Goal: Task Accomplishment & Management: Manage account settings

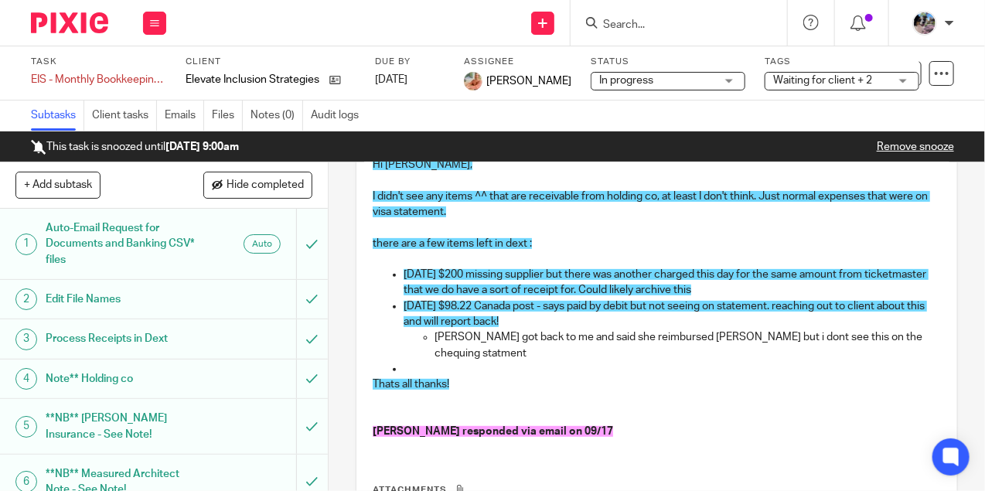
scroll to position [227, 0]
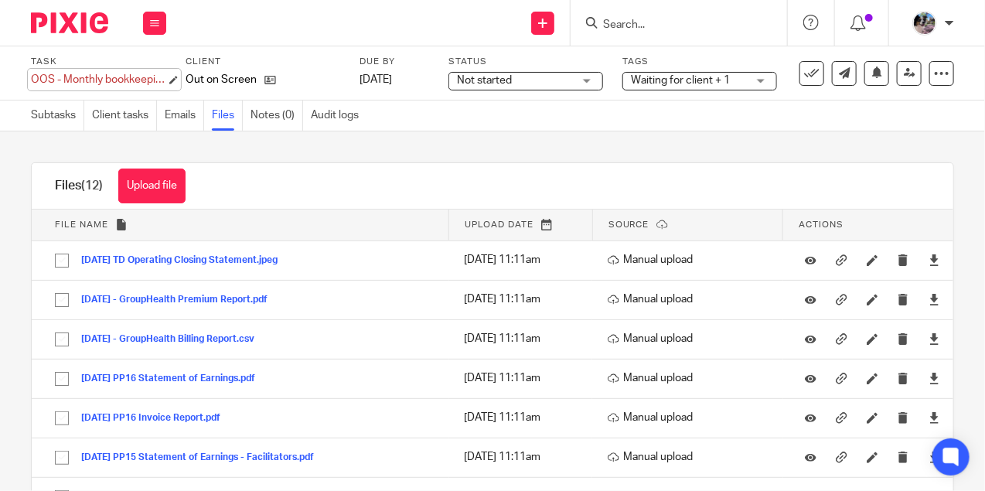
click at [126, 78] on div "OOS - Monthly bookkeeping - August Save OOS - Monthly bookkeeping - August" at bounding box center [98, 79] width 135 height 15
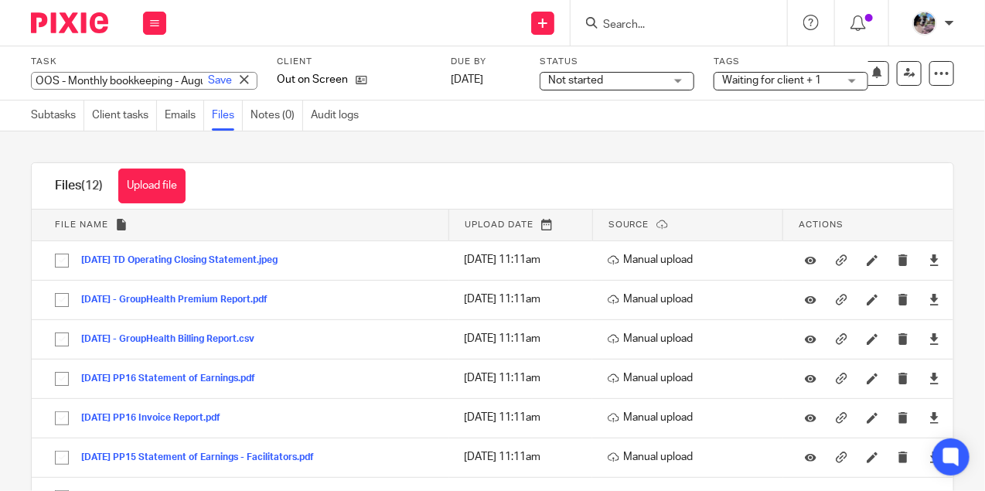
scroll to position [0, 64]
click at [559, 85] on span "Not started" at bounding box center [606, 81] width 116 height 16
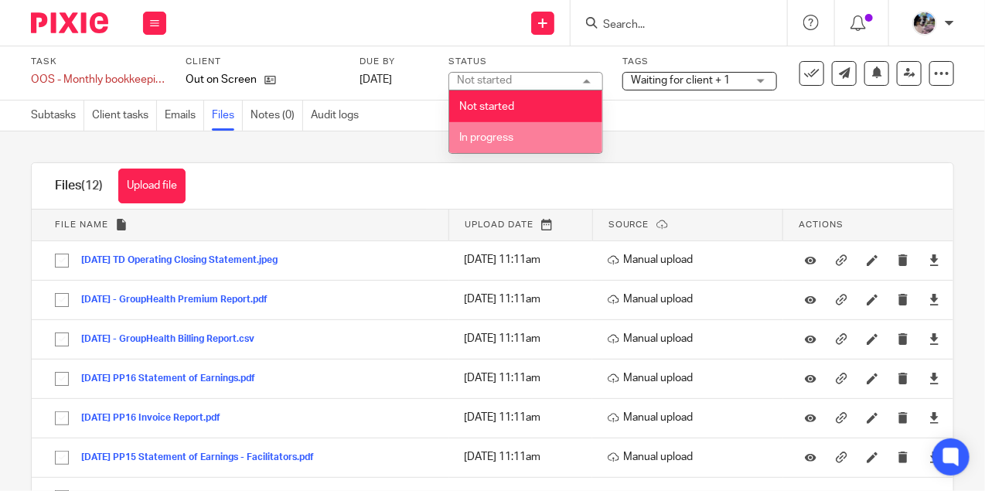
click at [549, 135] on li "In progress" at bounding box center [525, 138] width 153 height 32
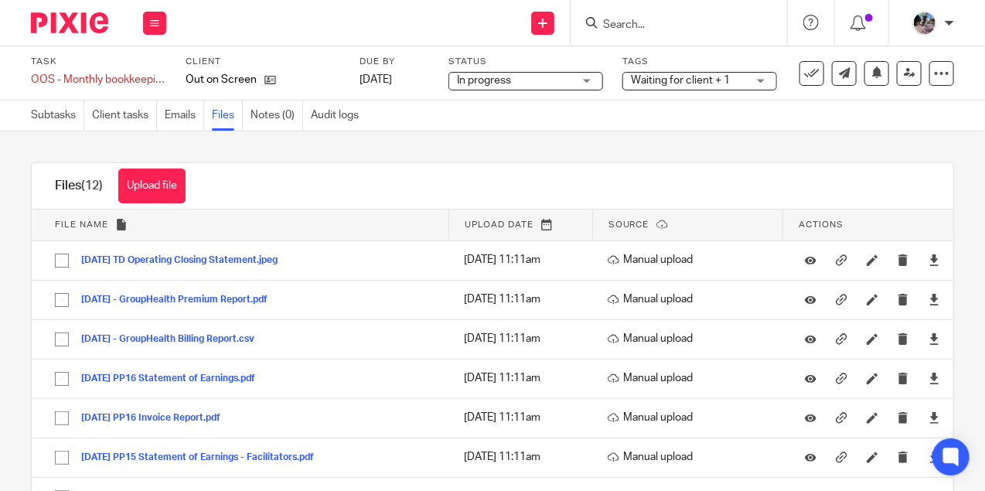
click at [661, 88] on span "Waiting for client + 1" at bounding box center [689, 81] width 116 height 16
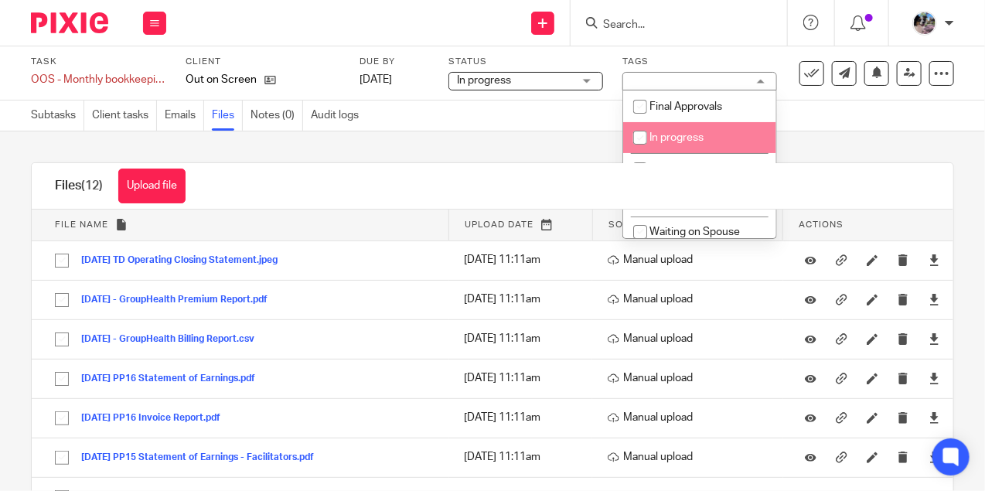
click at [653, 138] on input "checkbox" at bounding box center [640, 137] width 29 height 29
checkbox input "true"
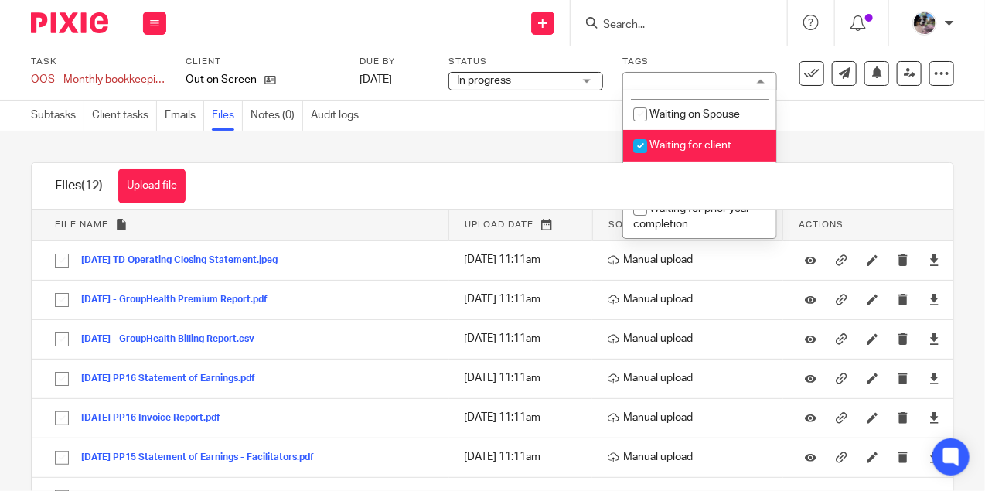
scroll to position [120, 0]
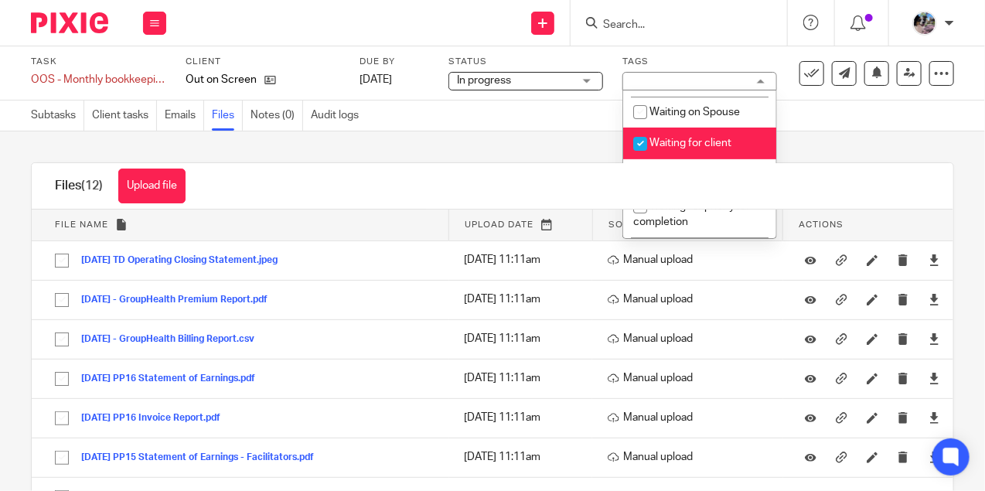
click at [643, 141] on input "checkbox" at bounding box center [640, 143] width 29 height 29
checkbox input "false"
click at [509, 133] on div "Upload file Drag & Drop your files, or click here Files uploading... Files (12)…" at bounding box center [492, 311] width 985 height 360
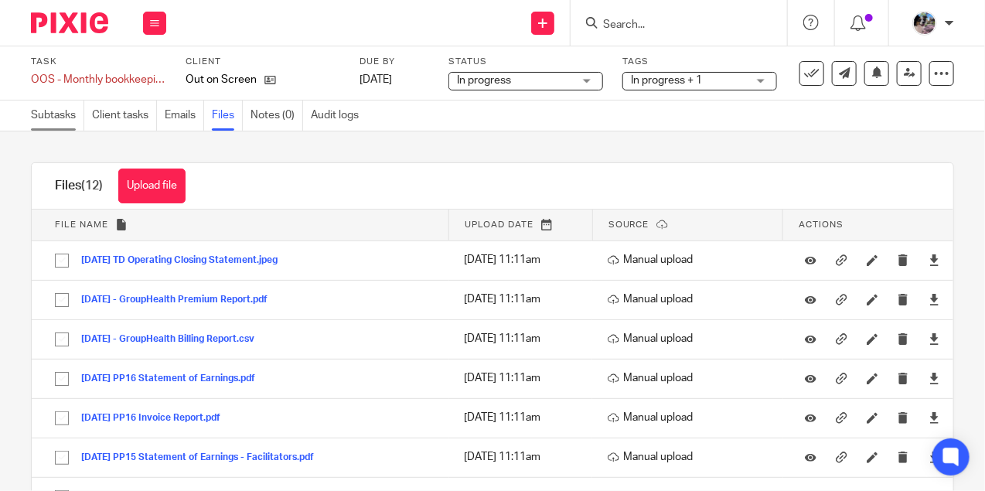
click at [54, 114] on link "Subtasks" at bounding box center [57, 116] width 53 height 30
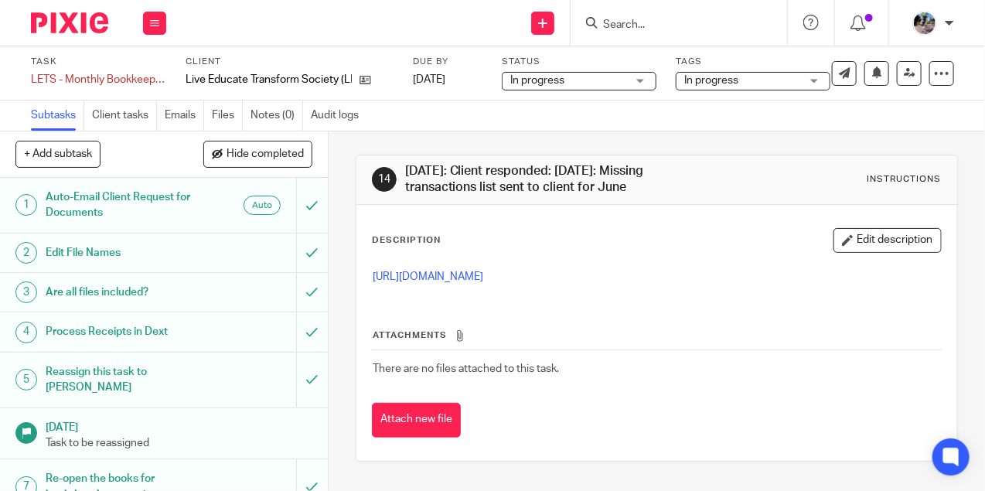
click at [626, 21] on input "Search" at bounding box center [671, 26] width 139 height 14
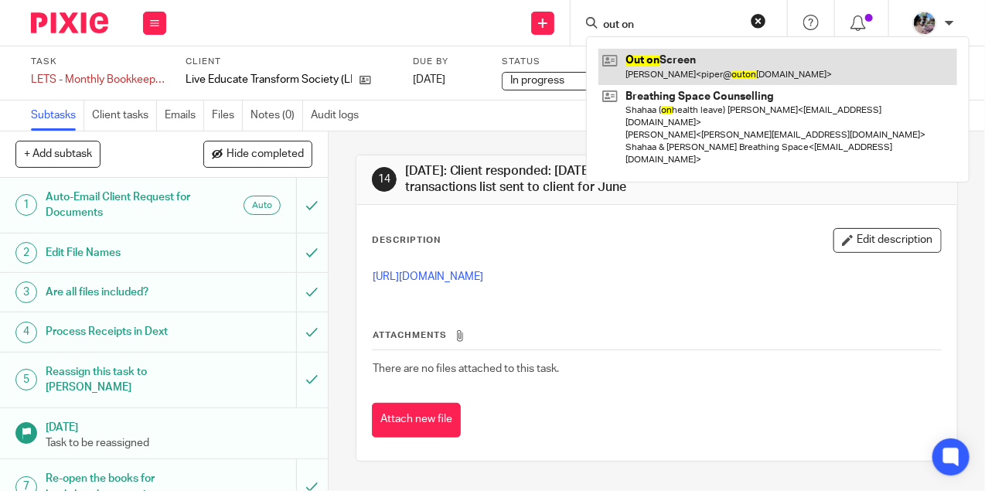
type input "out on"
click at [648, 71] on link at bounding box center [777, 67] width 359 height 36
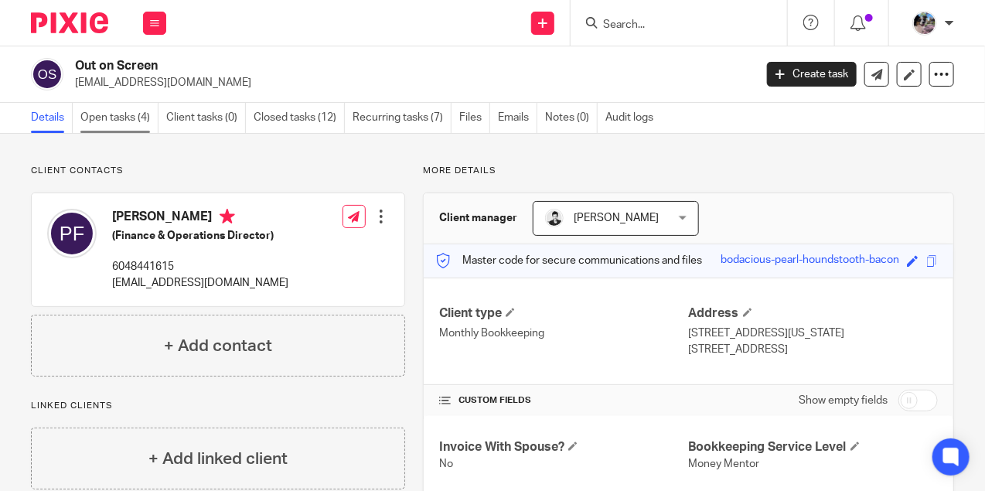
click at [126, 110] on link "Open tasks (4)" at bounding box center [119, 118] width 78 height 30
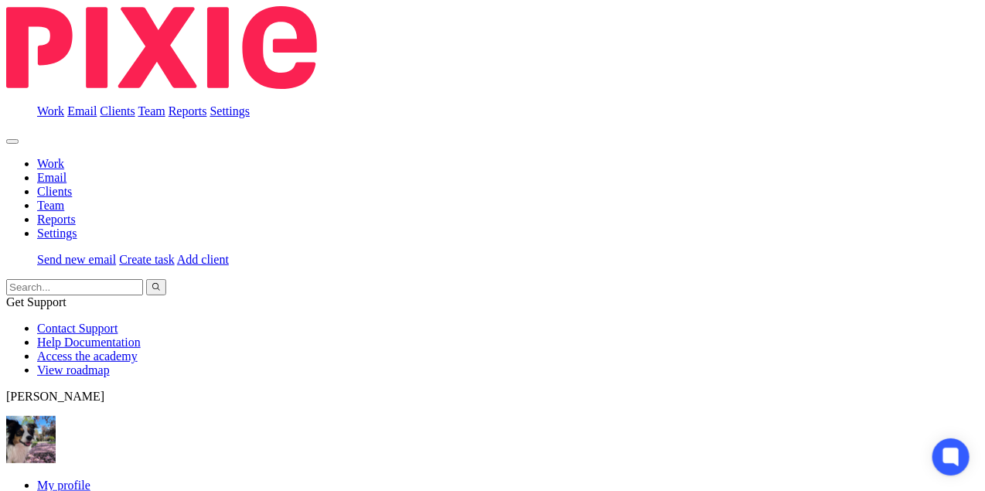
scroll to position [70, 0]
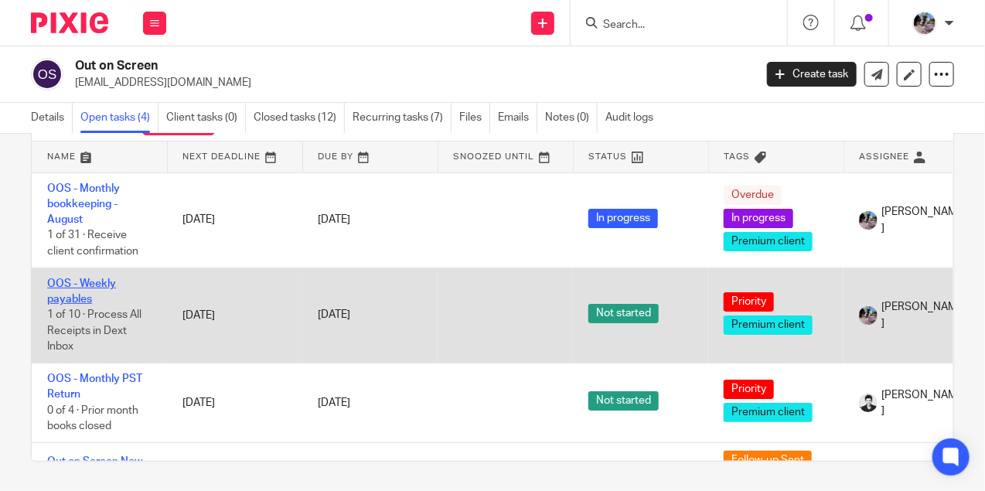
click at [67, 278] on link "OOS - Weekly payables" at bounding box center [81, 291] width 69 height 26
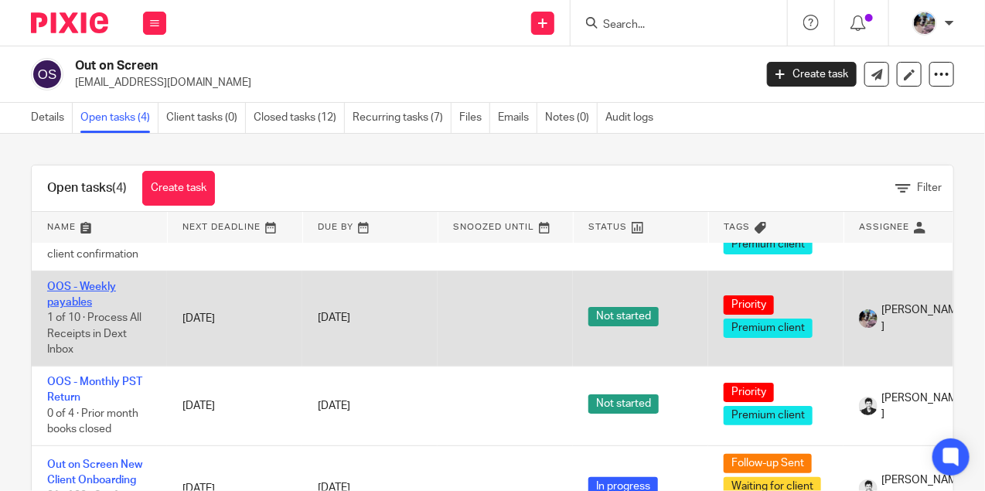
click at [71, 285] on link "OOS - Weekly payables" at bounding box center [81, 294] width 69 height 26
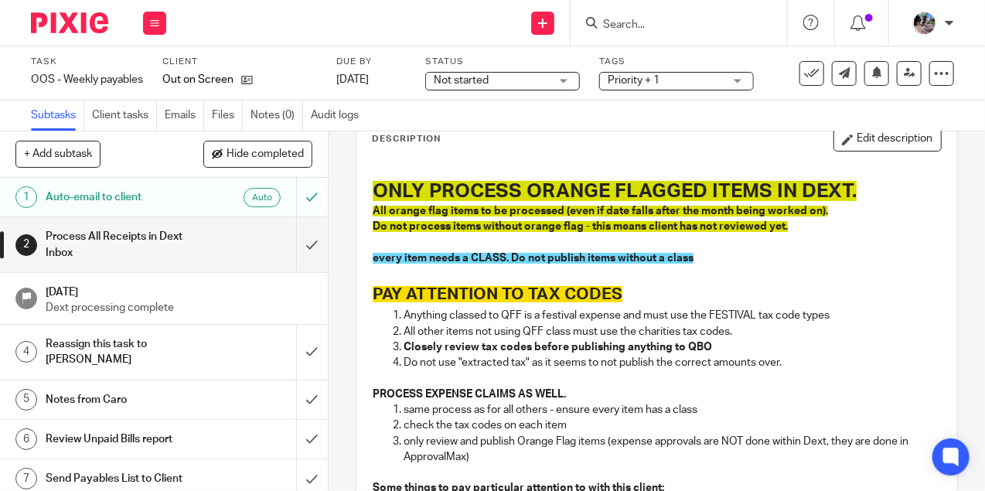
scroll to position [95, 0]
